Goal: Information Seeking & Learning: Learn about a topic

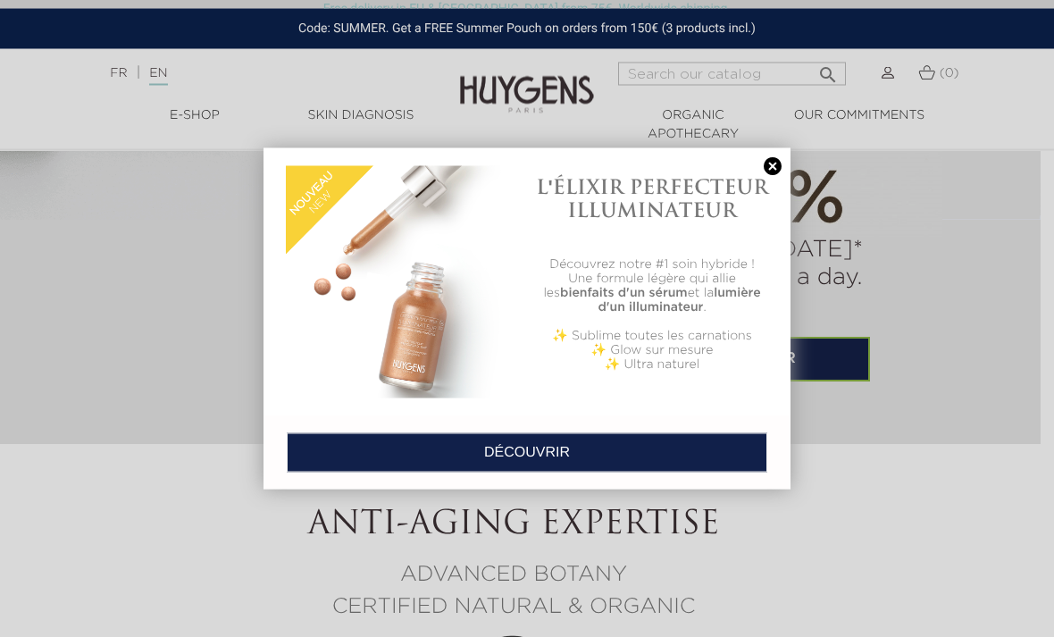
scroll to position [1309, 13]
click at [772, 168] on link at bounding box center [772, 166] width 25 height 19
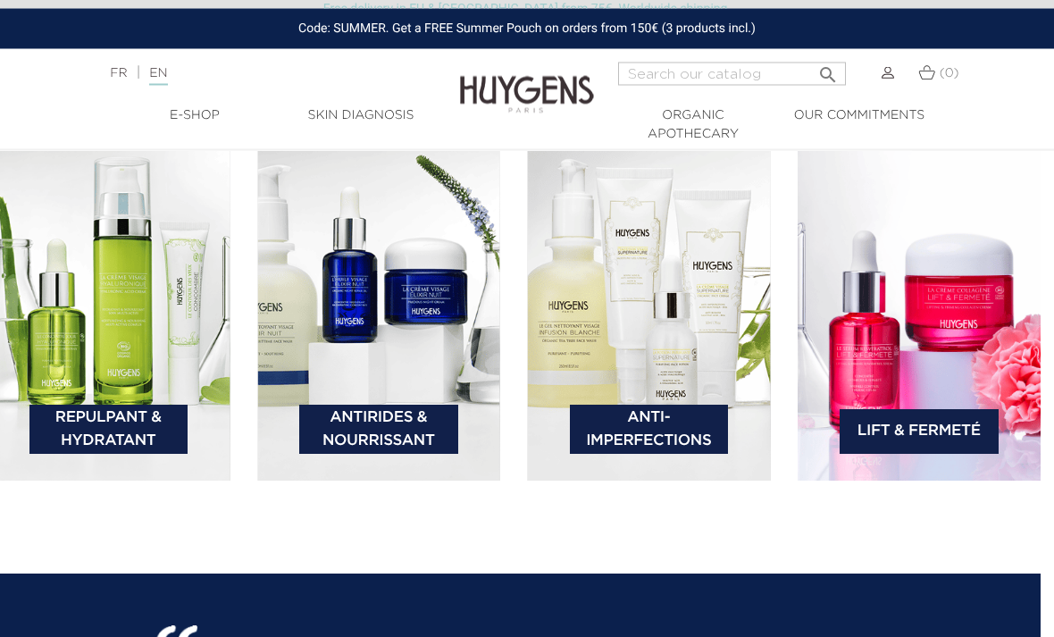
scroll to position [2512, 13]
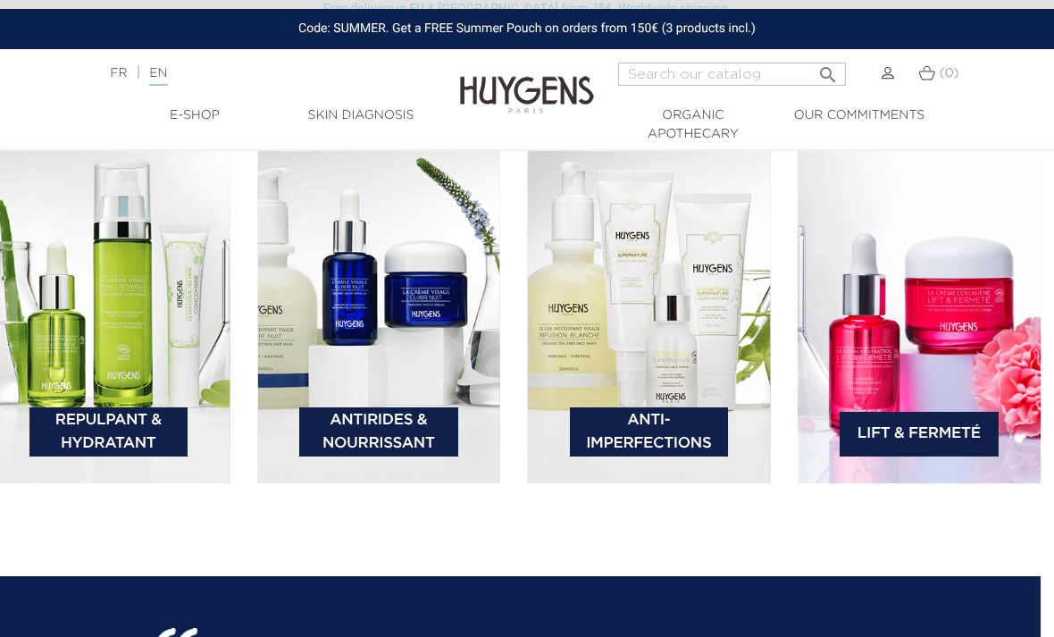
click at [685, 370] on img at bounding box center [649, 308] width 244 height 352
click at [652, 451] on link "Anti-Imperfections" at bounding box center [649, 431] width 159 height 49
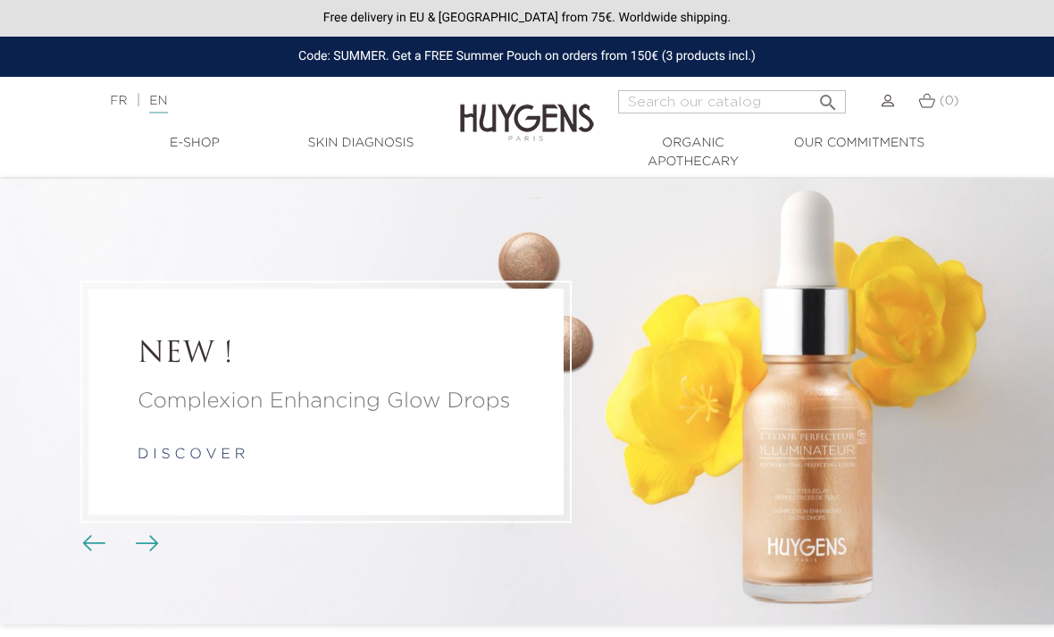
scroll to position [2569, 13]
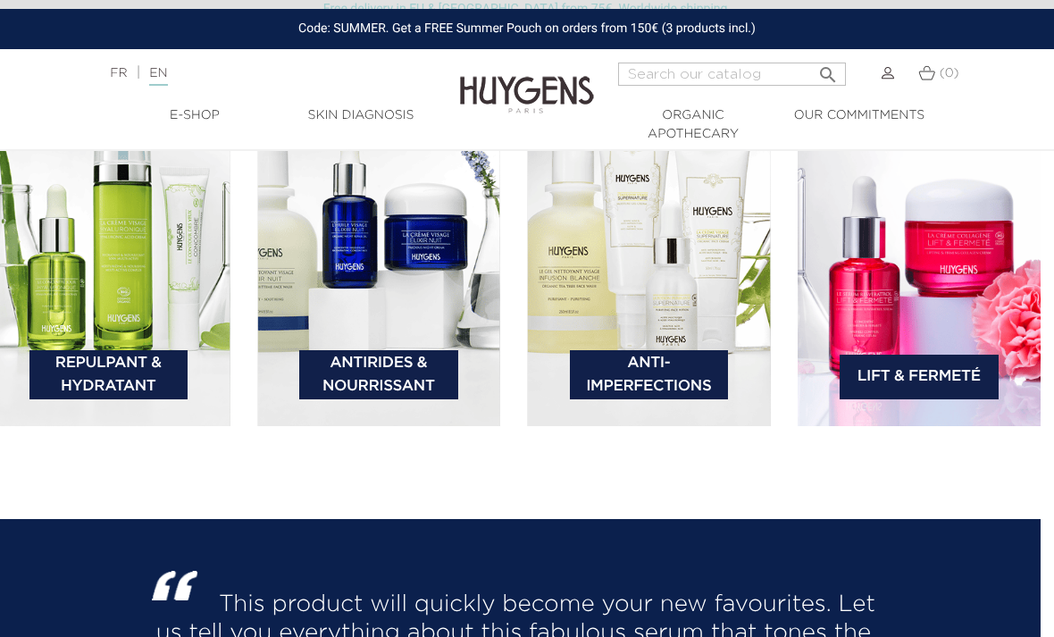
click at [160, 345] on img at bounding box center [109, 251] width 244 height 352
click at [181, 399] on link "Repulpant & Hydratant" at bounding box center [108, 374] width 159 height 49
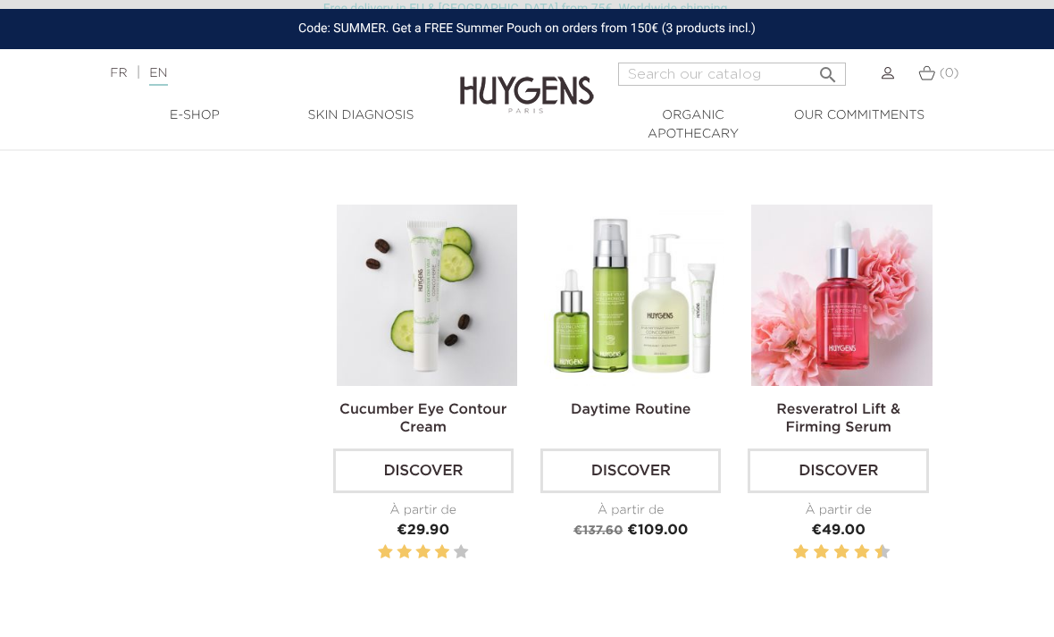
scroll to position [1384, 0]
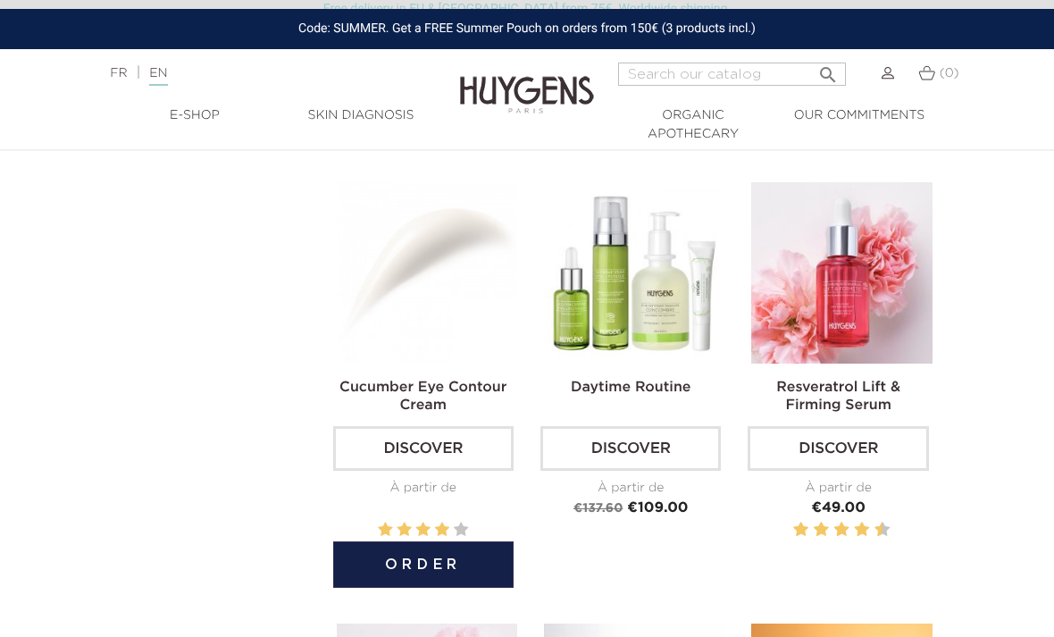
click at [468, 471] on link "Discover" at bounding box center [423, 448] width 180 height 45
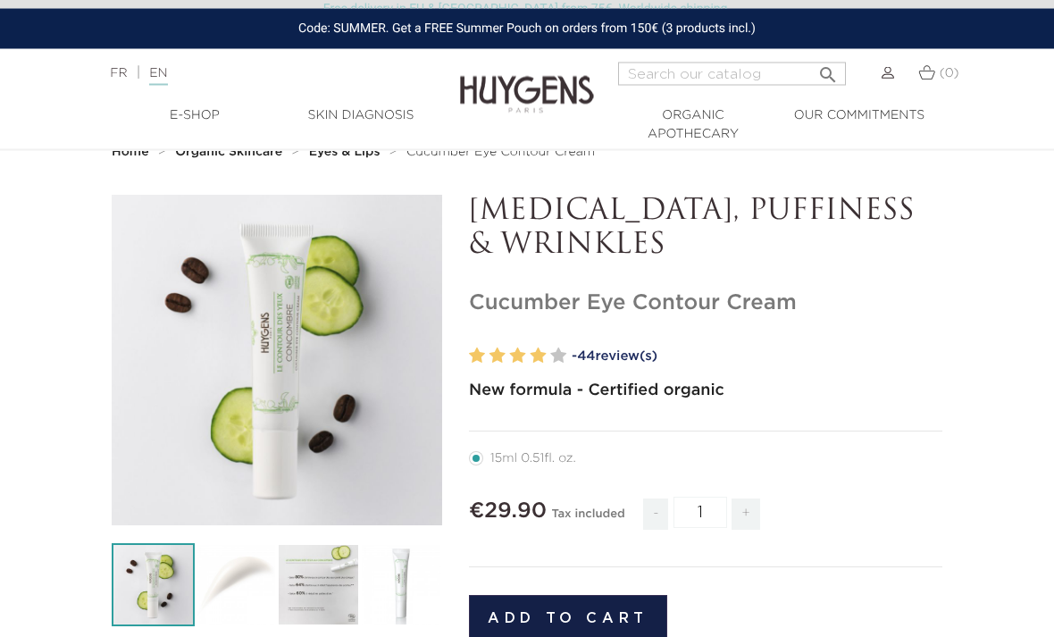
scroll to position [37, 0]
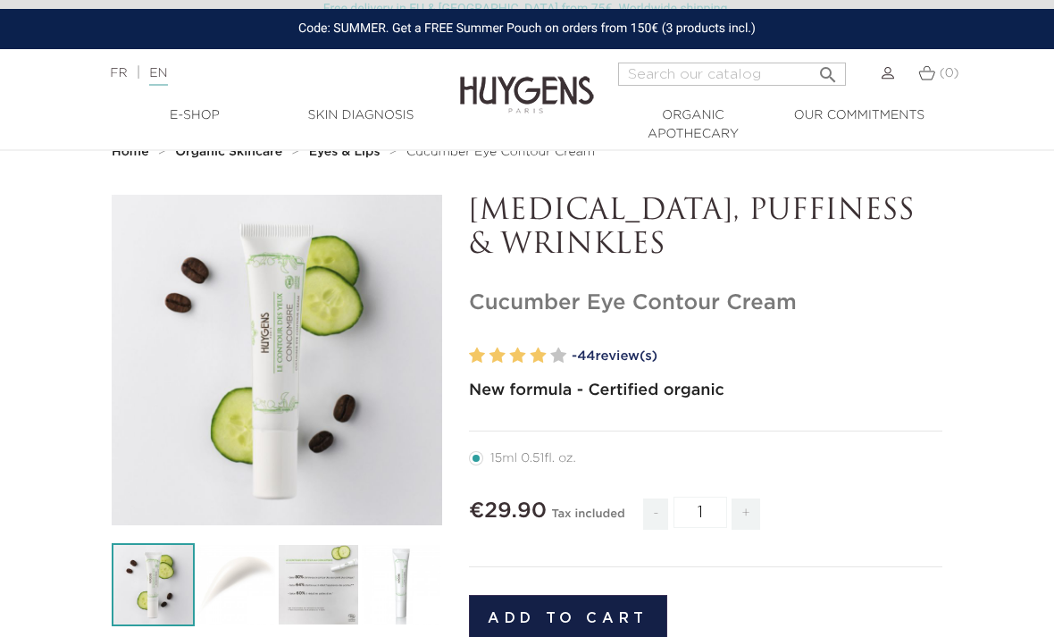
click at [239, 606] on img at bounding box center [236, 584] width 83 height 83
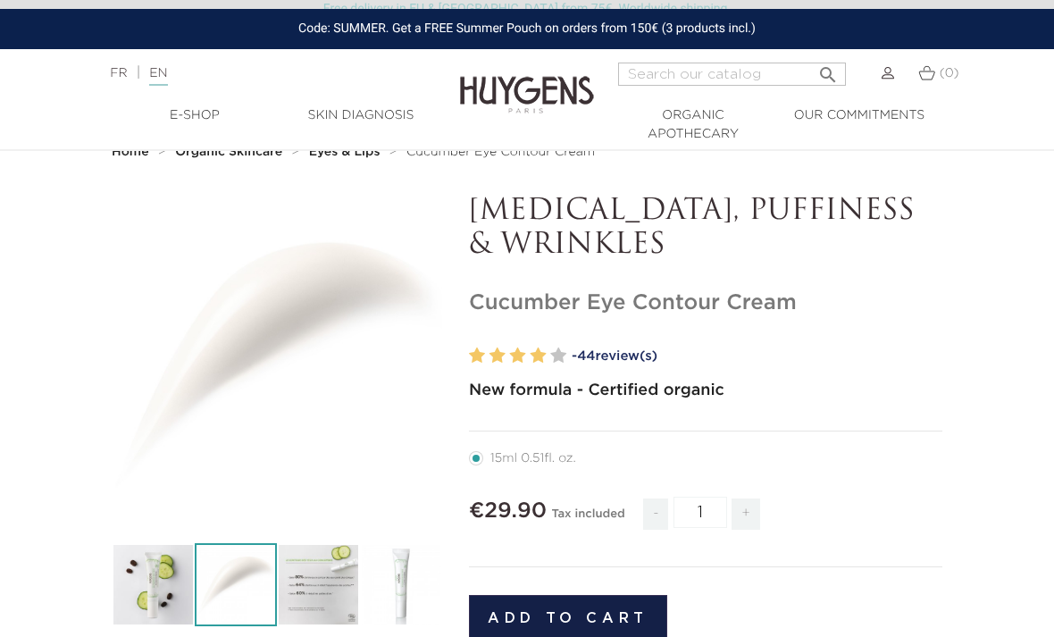
click at [322, 596] on img at bounding box center [318, 584] width 83 height 83
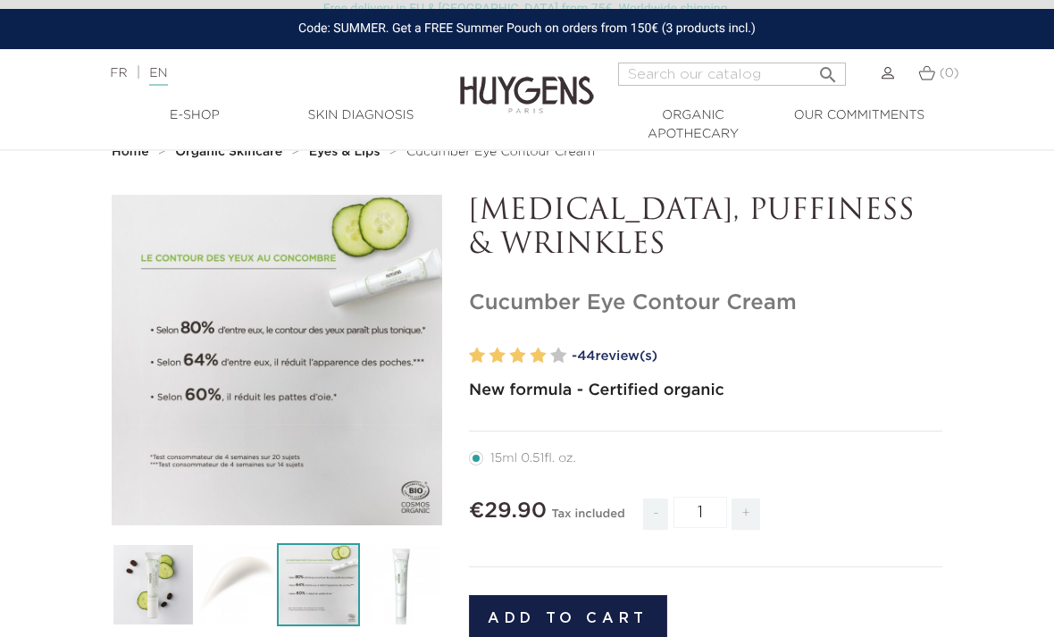
click at [414, 597] on img at bounding box center [401, 584] width 83 height 83
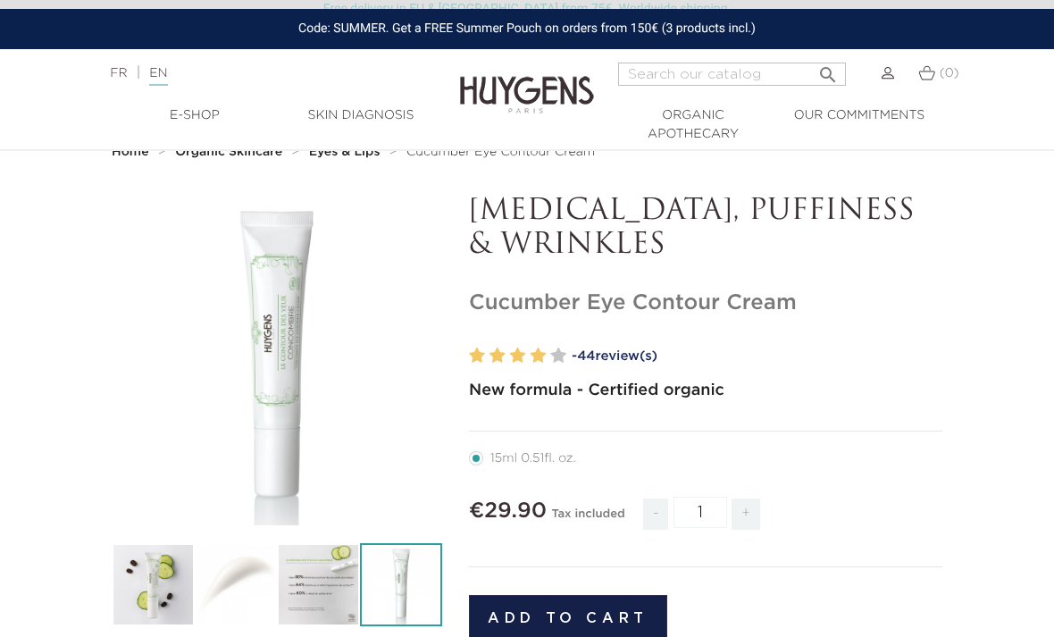
click at [239, 593] on img at bounding box center [236, 584] width 83 height 83
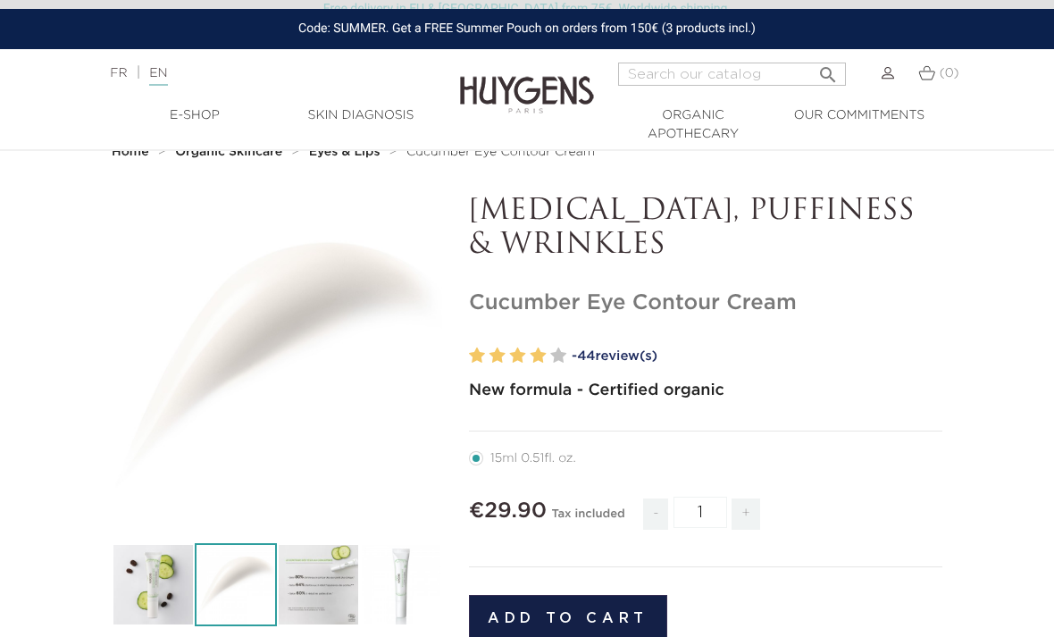
click at [154, 609] on img at bounding box center [153, 584] width 83 height 83
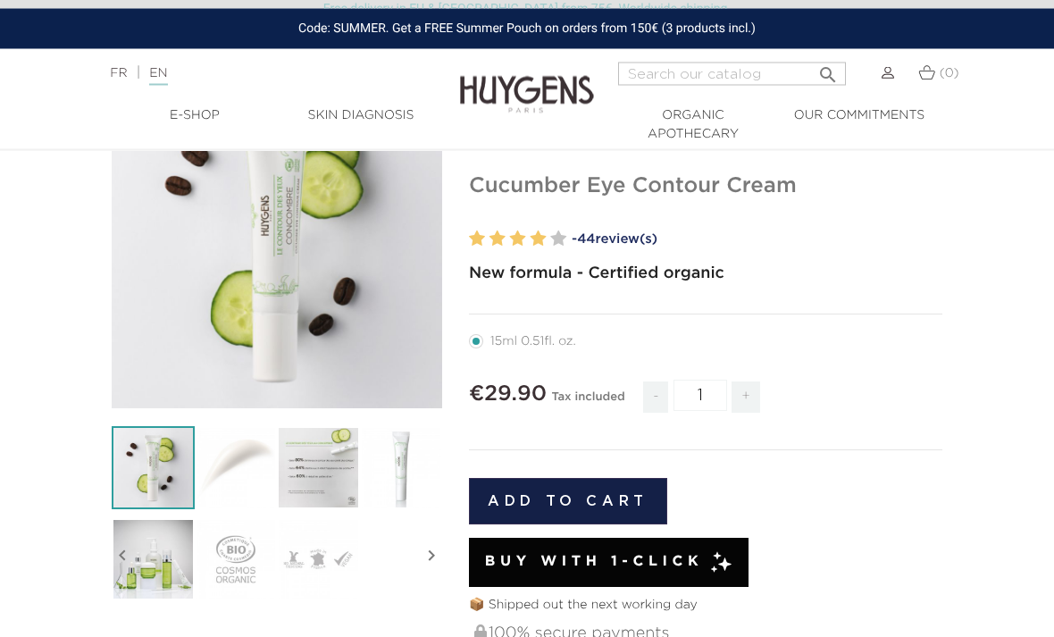
scroll to position [212, 0]
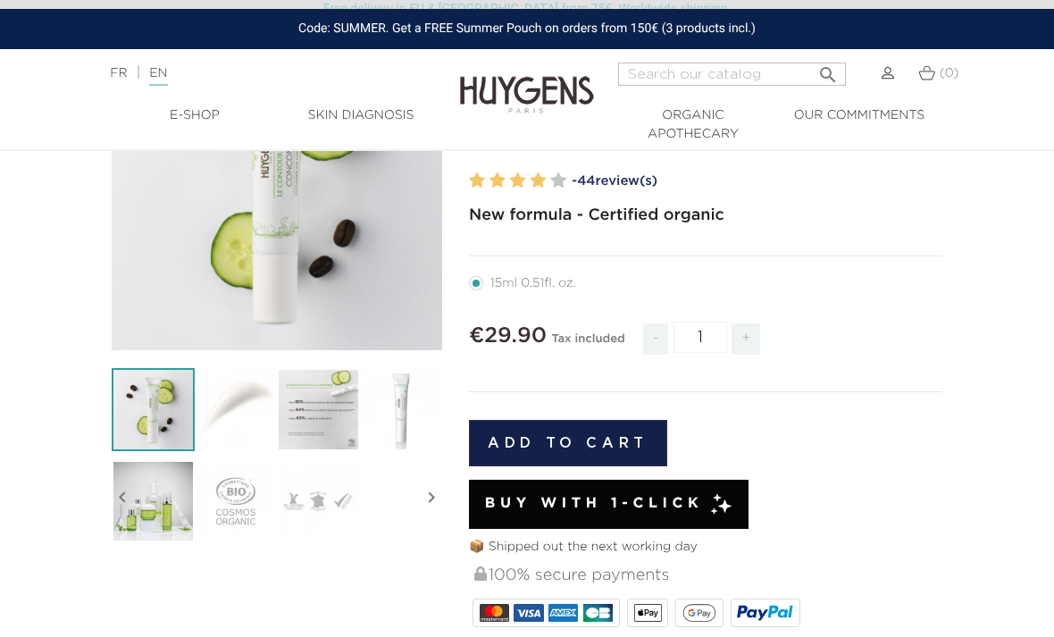
click at [334, 499] on img at bounding box center [318, 501] width 83 height 83
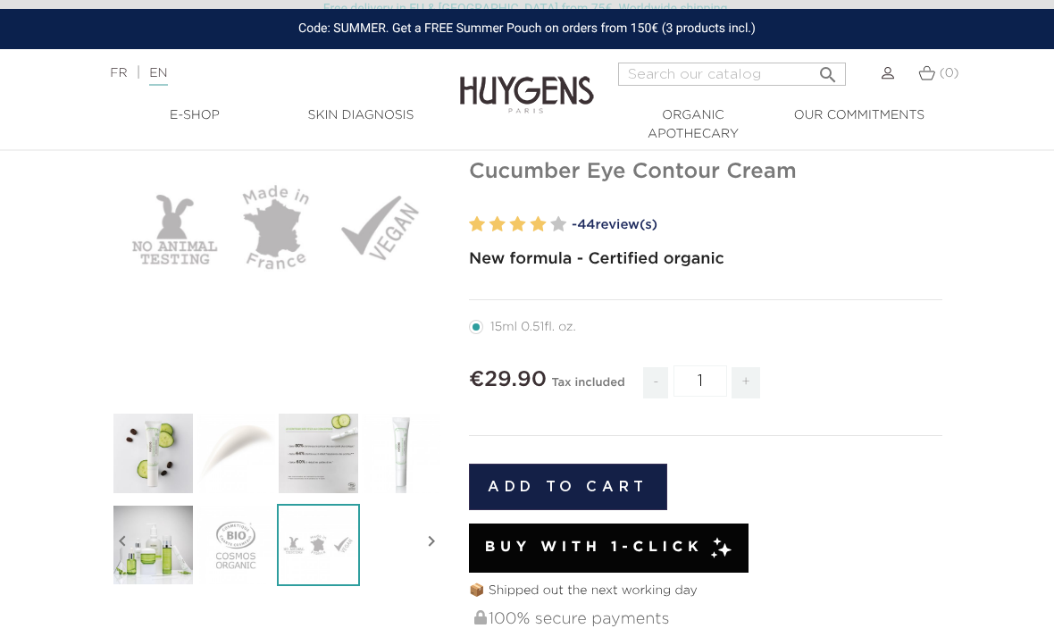
scroll to position [166, 0]
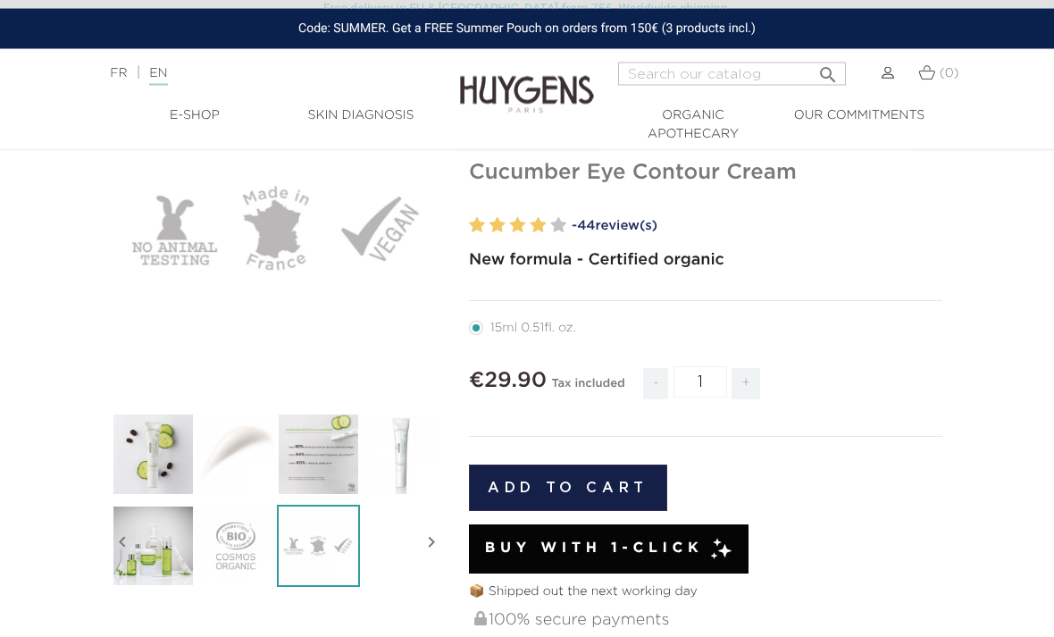
click at [231, 563] on img at bounding box center [236, 547] width 83 height 83
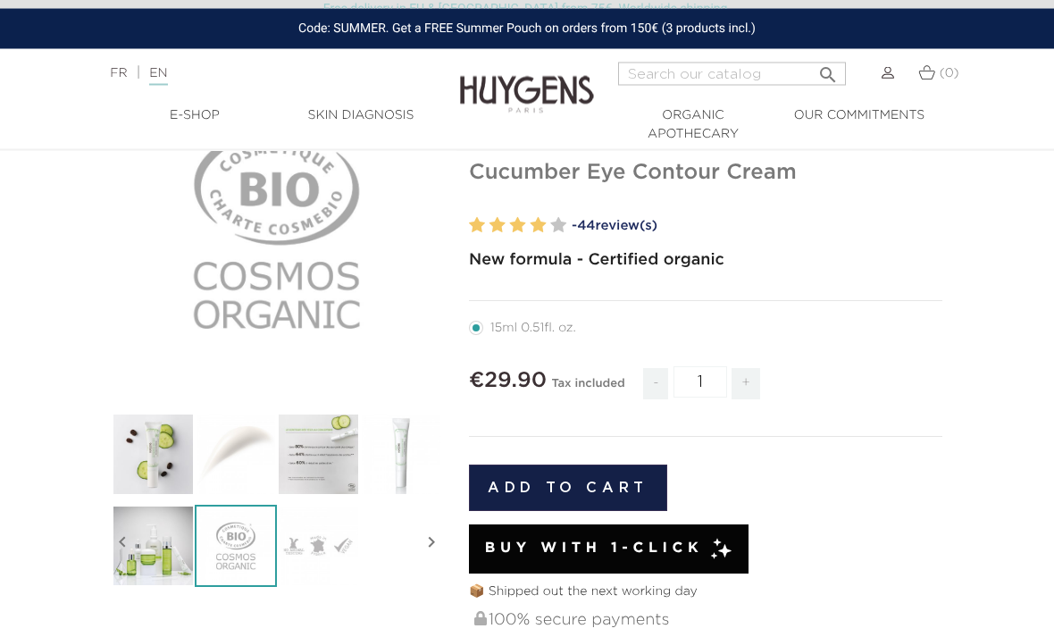
click at [160, 559] on img at bounding box center [153, 547] width 83 height 83
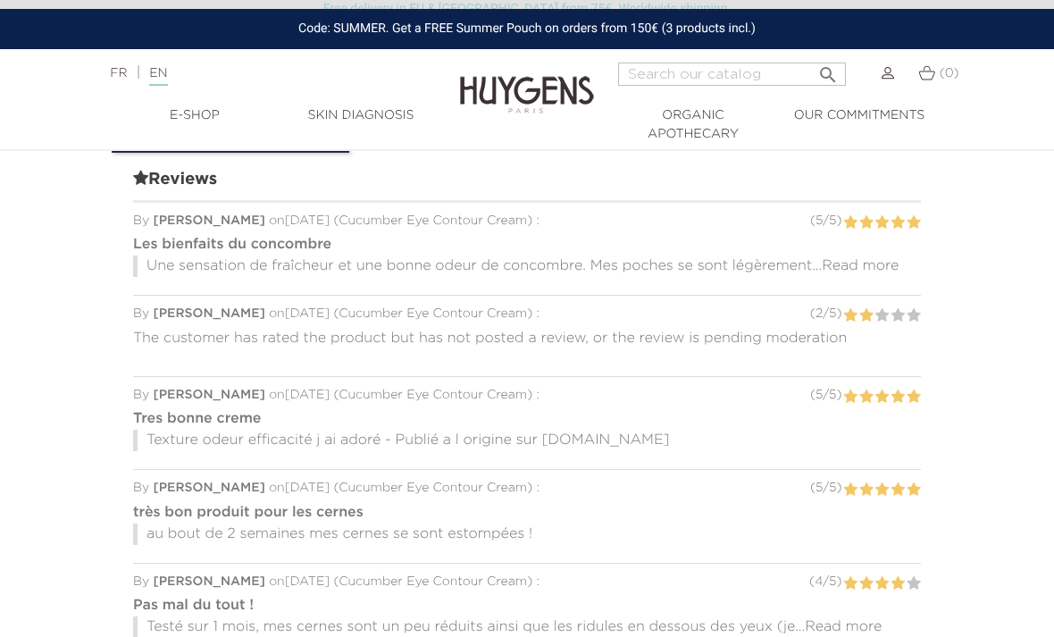
scroll to position [1752, 0]
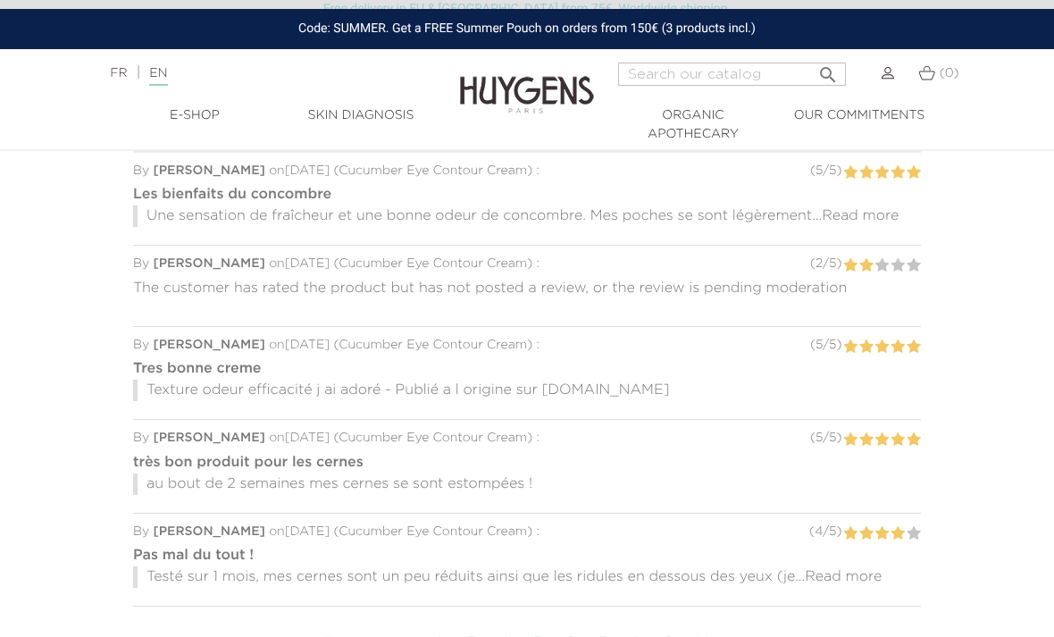
click at [722, 621] on link "Next " at bounding box center [725, 643] width 72 height 45
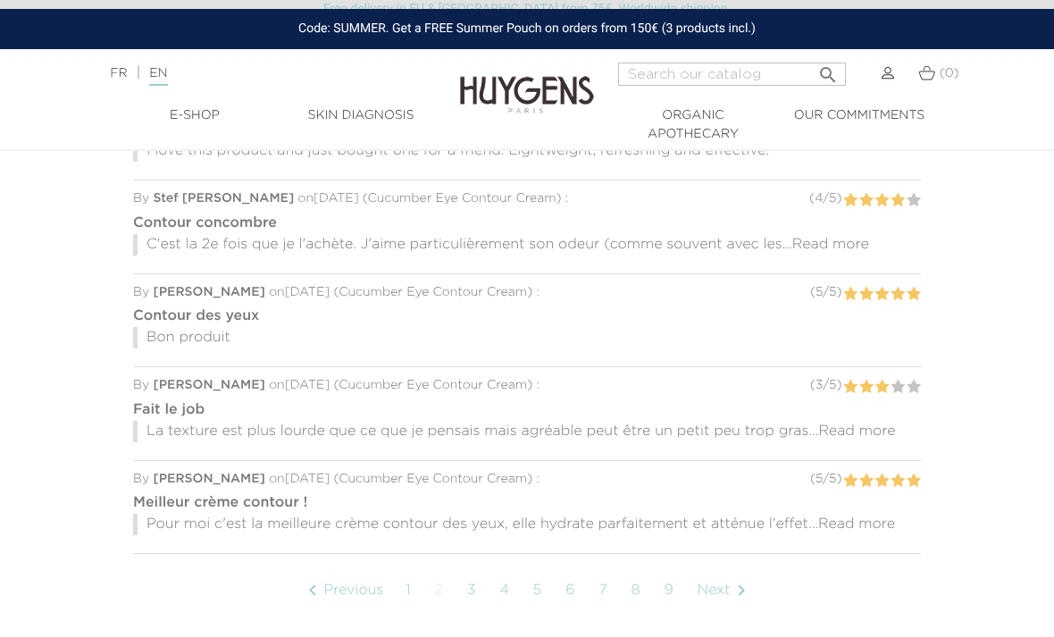
scroll to position [1819, 0]
click at [733, 566] on link "Next " at bounding box center [725, 588] width 72 height 45
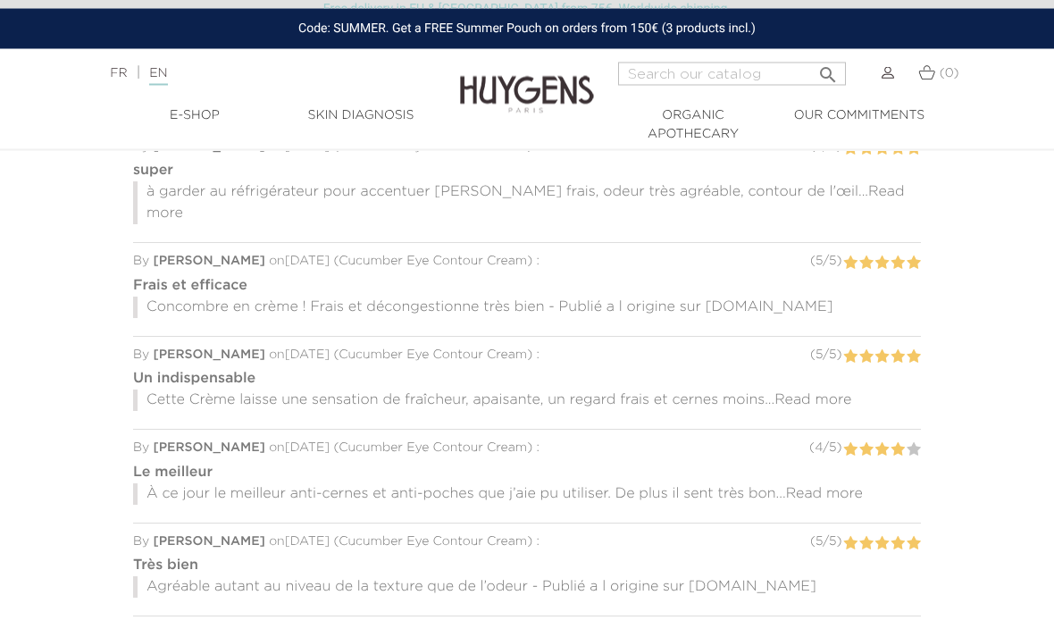
scroll to position [1777, 0]
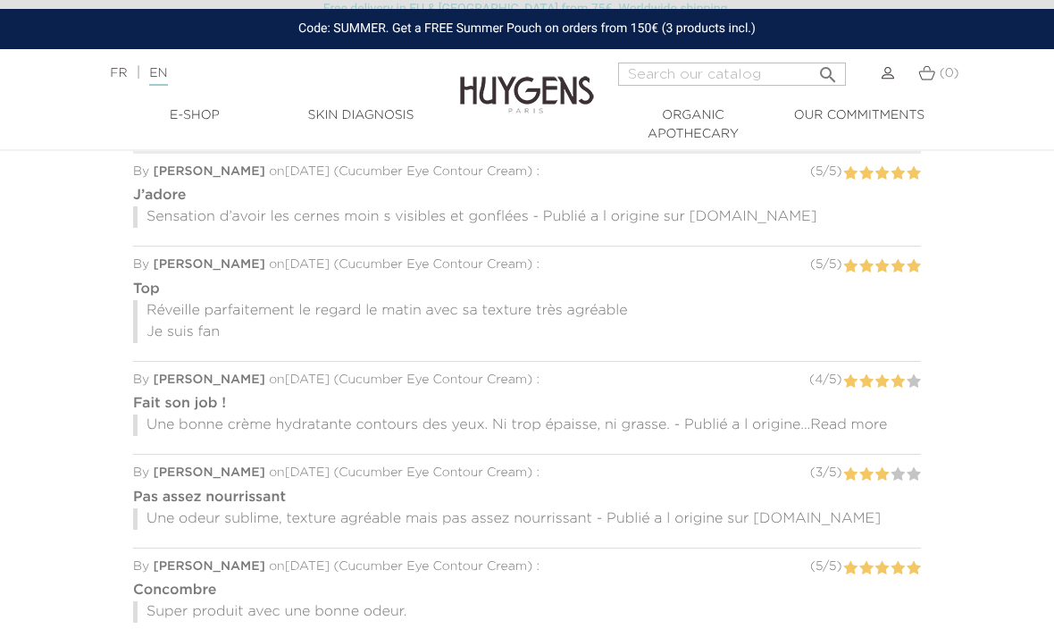
scroll to position [1765, 0]
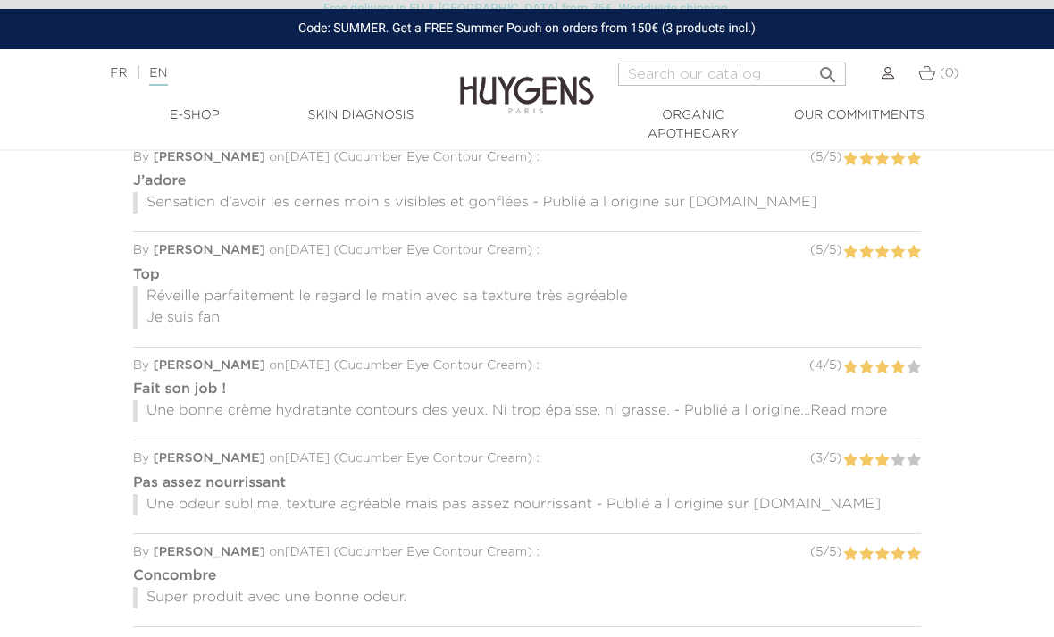
click at [918, 608] on div "Reviews By Mahissa S. on 21 Nov. 2021 ( Cucumber Eye Contour Cream ) : ( 5 / 5 …" at bounding box center [527, 405] width 831 height 633
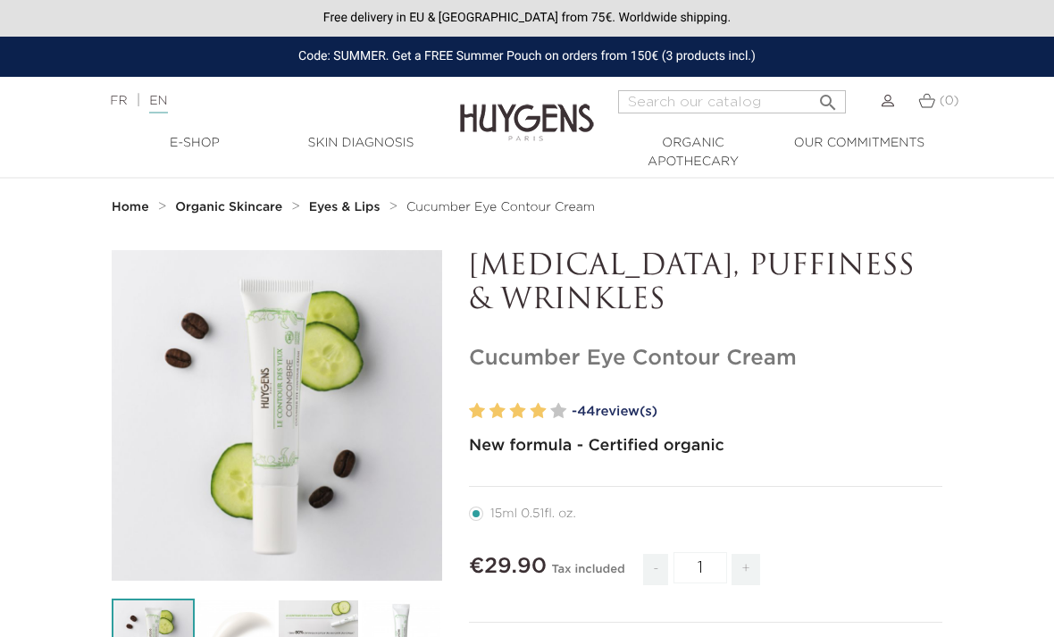
click at [249, 207] on strong "Organic Skincare" at bounding box center [228, 207] width 107 height 13
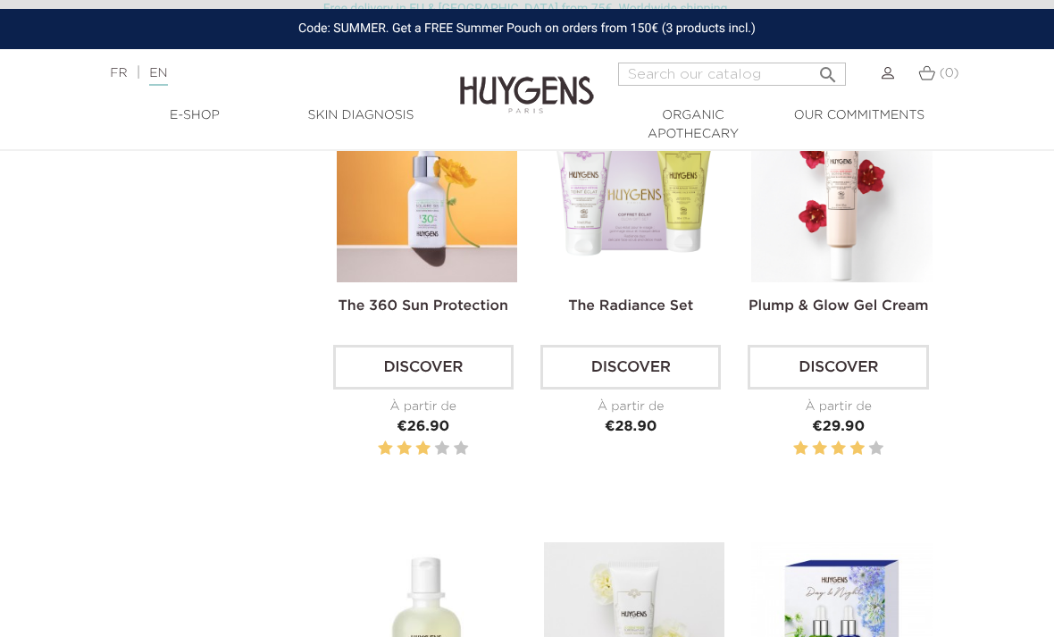
scroll to position [2367, 0]
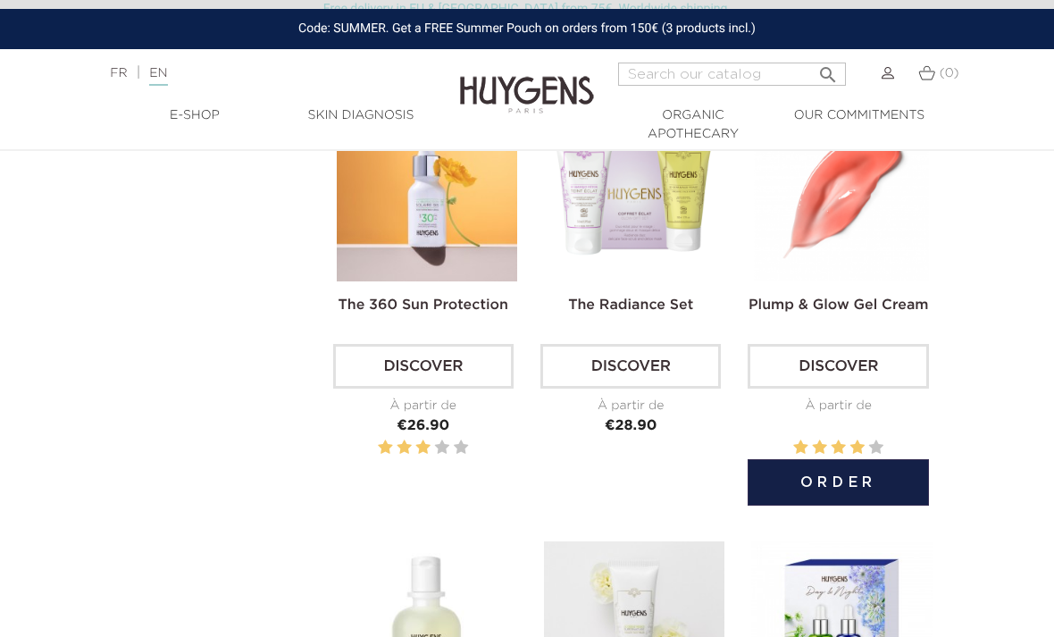
click at [910, 313] on link "Plump & Glow Gel Cream" at bounding box center [839, 305] width 180 height 14
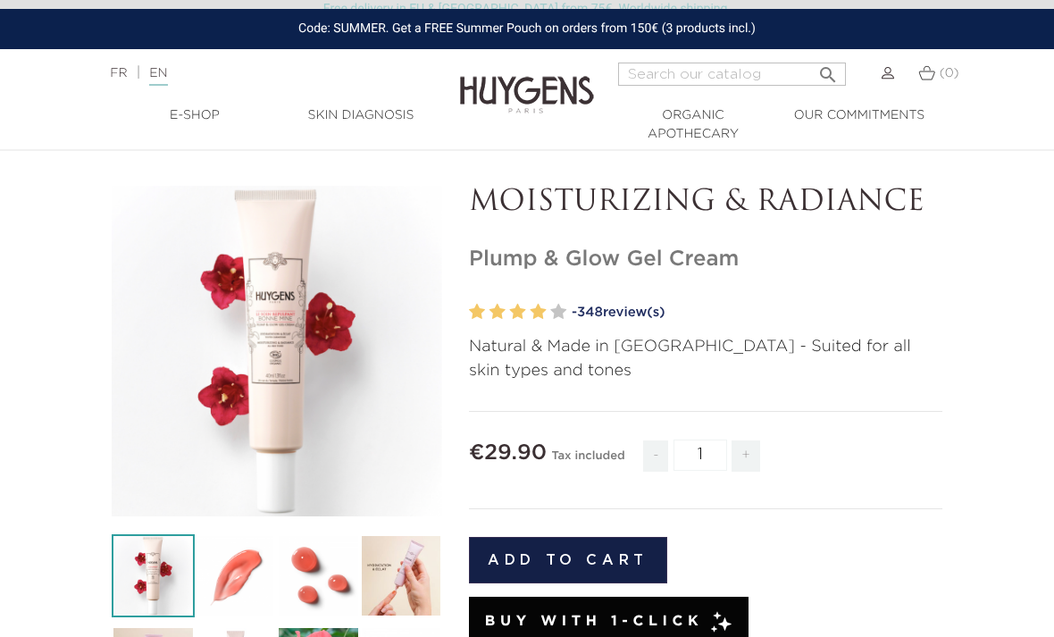
scroll to position [15, 0]
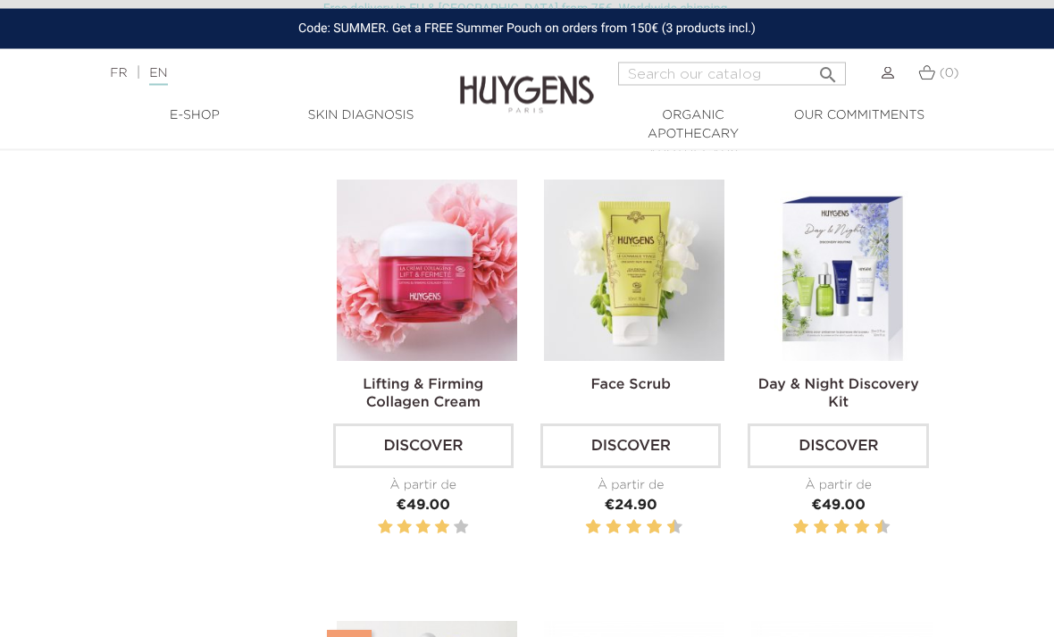
scroll to position [1405, 0]
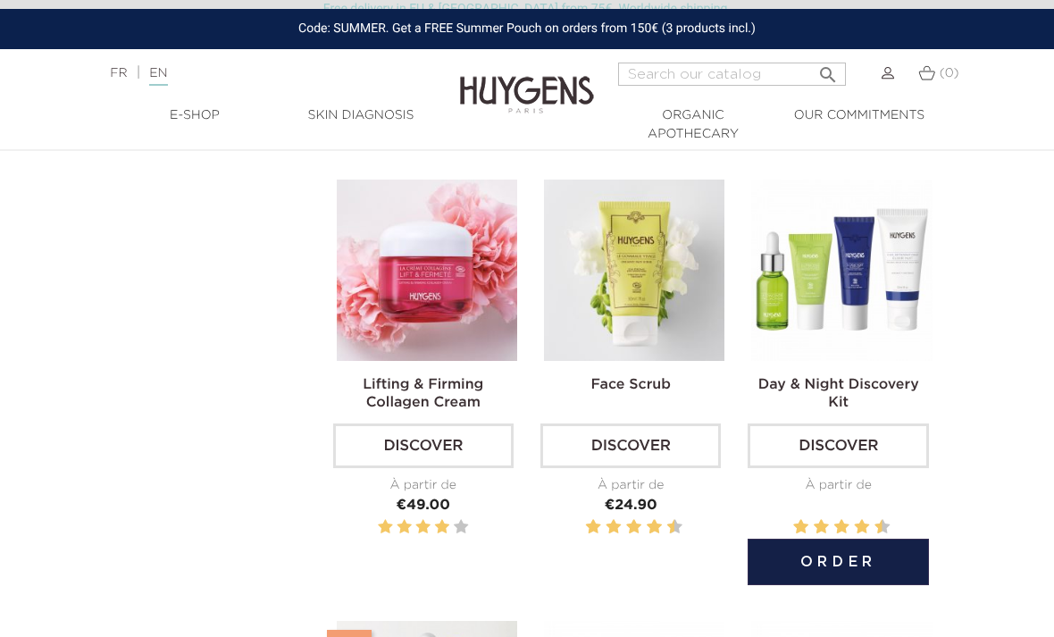
click at [875, 330] on img at bounding box center [841, 270] width 180 height 180
click at [875, 410] on link "Day & Night Discovery Kit" at bounding box center [839, 394] width 161 height 32
